Goal: Navigation & Orientation: Find specific page/section

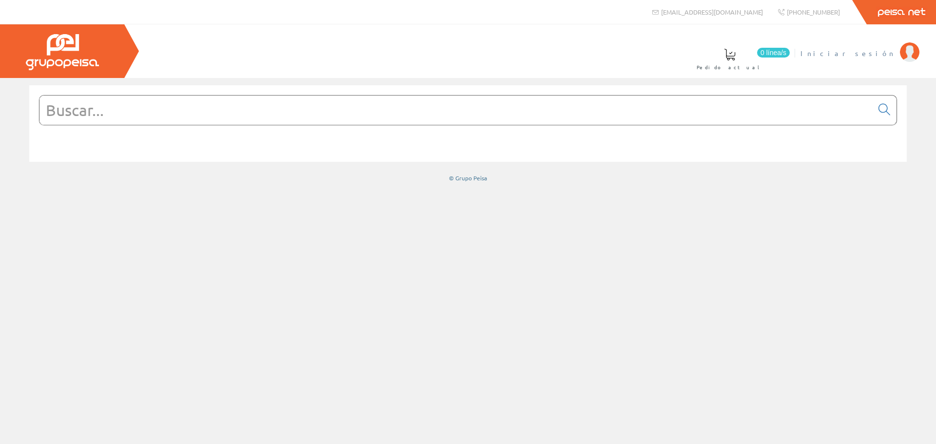
click at [872, 48] on link "Iniciar sesión" at bounding box center [859, 44] width 119 height 9
click at [851, 53] on span "ELECT. Y SERV. [GEOGRAPHIC_DATA], SL" at bounding box center [779, 53] width 231 height 10
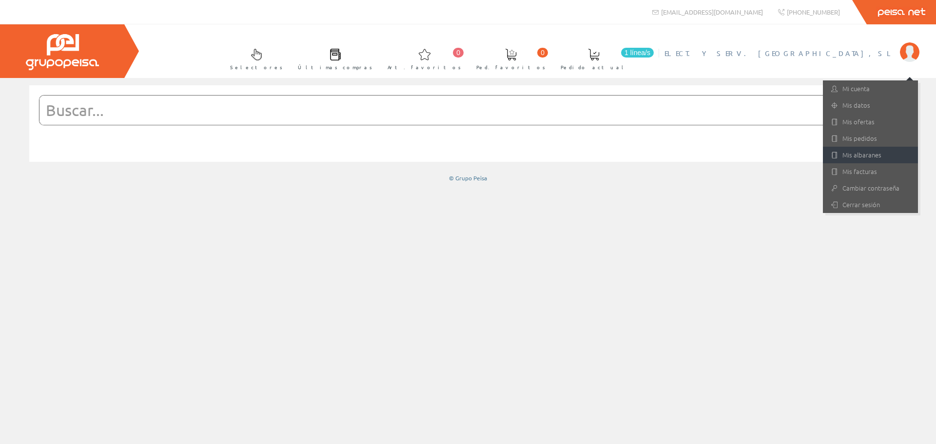
click at [860, 158] on link "Mis albaranes" at bounding box center [870, 155] width 95 height 17
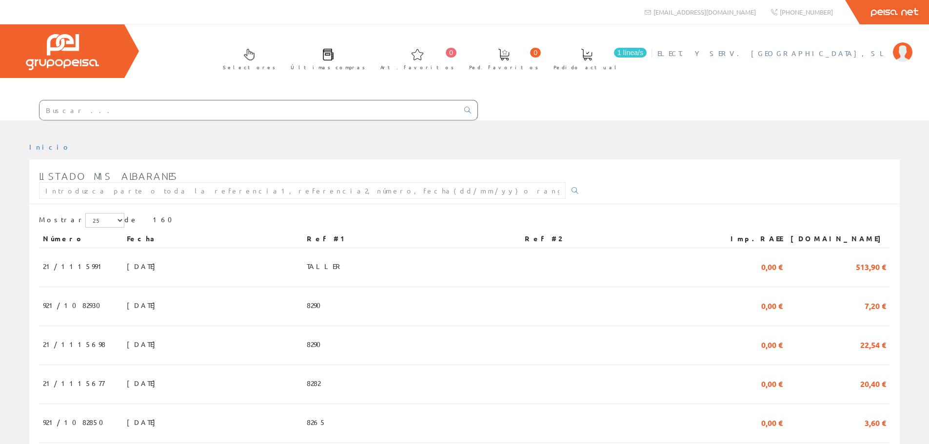
drag, startPoint x: 825, startPoint y: 63, endPoint x: 827, endPoint y: 58, distance: 5.7
click at [826, 59] on li "ELECT. Y SERV. BERDUN, SL Mi cuenta Mis datos Mis ofertas Mis pedidos Mis albar…" at bounding box center [784, 59] width 259 height 38
drag, startPoint x: 828, startPoint y: 56, endPoint x: 826, endPoint y: 63, distance: 7.6
click at [828, 55] on span "ELECT. Y SERV. [GEOGRAPHIC_DATA], SL" at bounding box center [772, 53] width 231 height 10
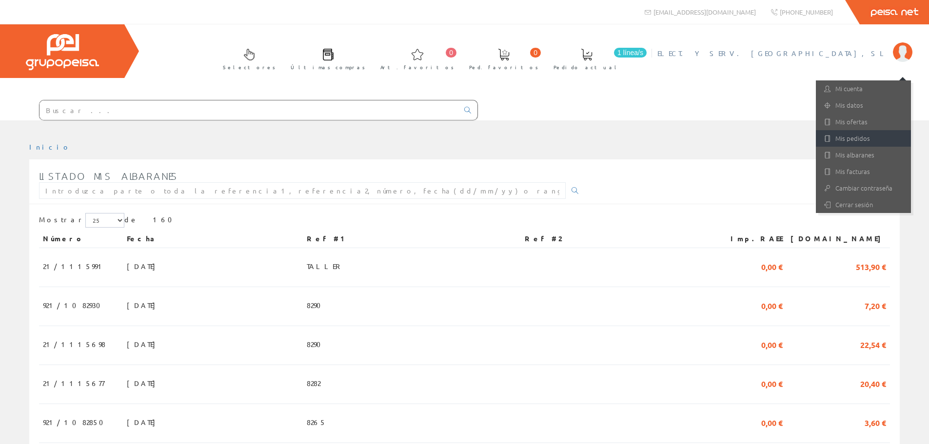
click at [863, 137] on link "Mis pedidos" at bounding box center [863, 138] width 95 height 17
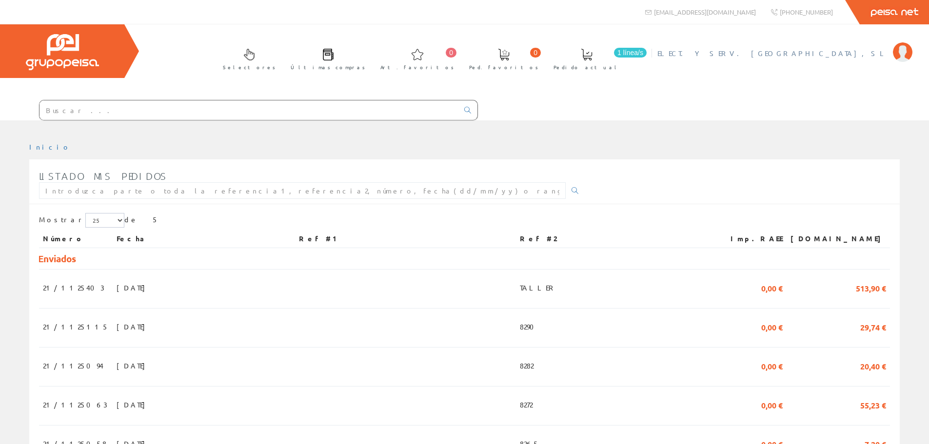
click at [837, 45] on link "ELECT. Y SERV. [GEOGRAPHIC_DATA], SL" at bounding box center [784, 44] width 255 height 9
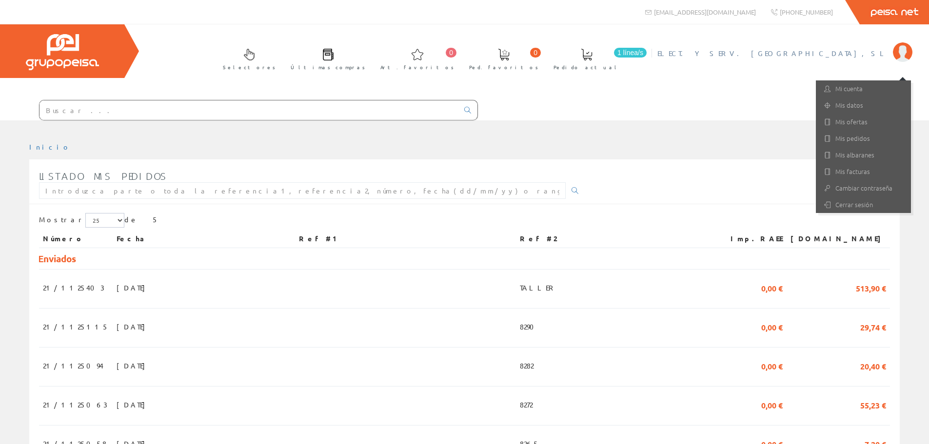
click at [502, 83] on div "Selectores Últimas compras 0 0" at bounding box center [464, 72] width 929 height 96
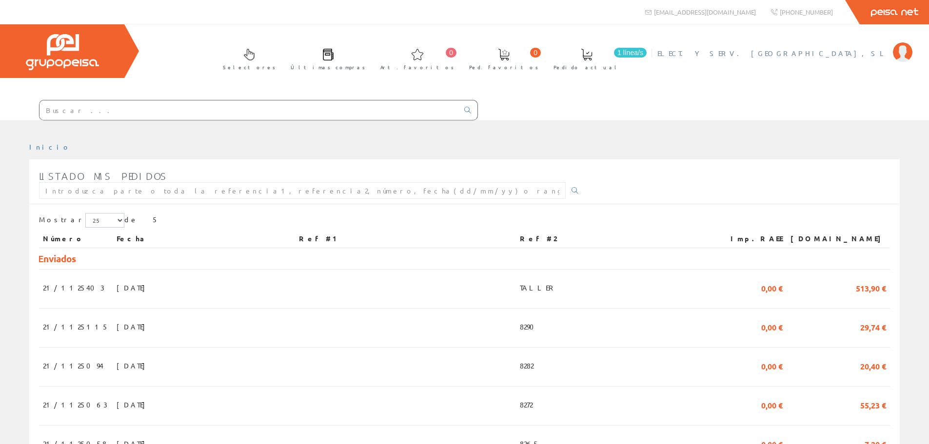
click at [834, 51] on span "ELECT. Y SERV. [GEOGRAPHIC_DATA], SL" at bounding box center [772, 53] width 231 height 10
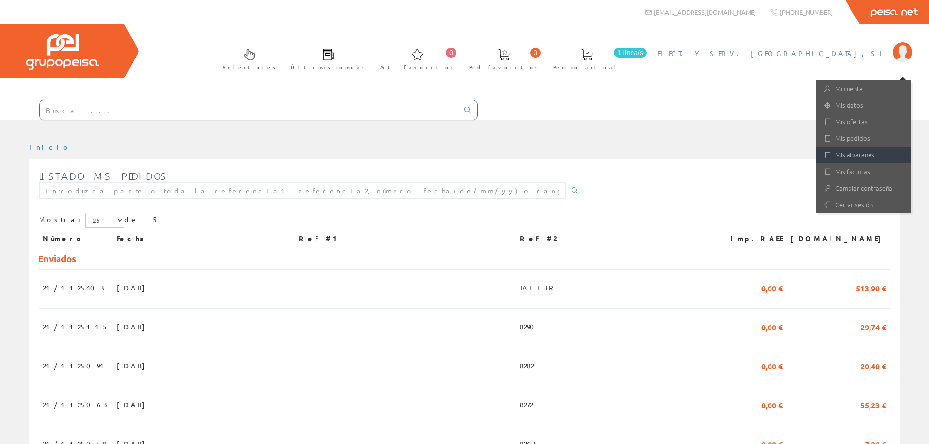
click at [857, 150] on link "Mis albaranes" at bounding box center [863, 155] width 95 height 17
